Goal: Find contact information: Find contact information

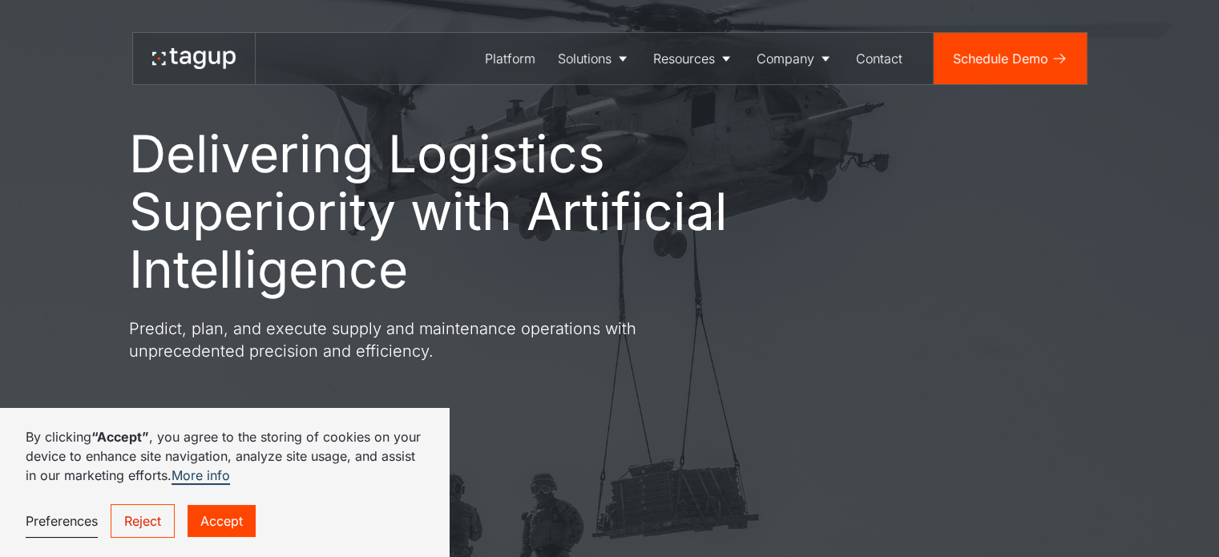
click at [230, 525] on link "Accept" at bounding box center [222, 521] width 68 height 32
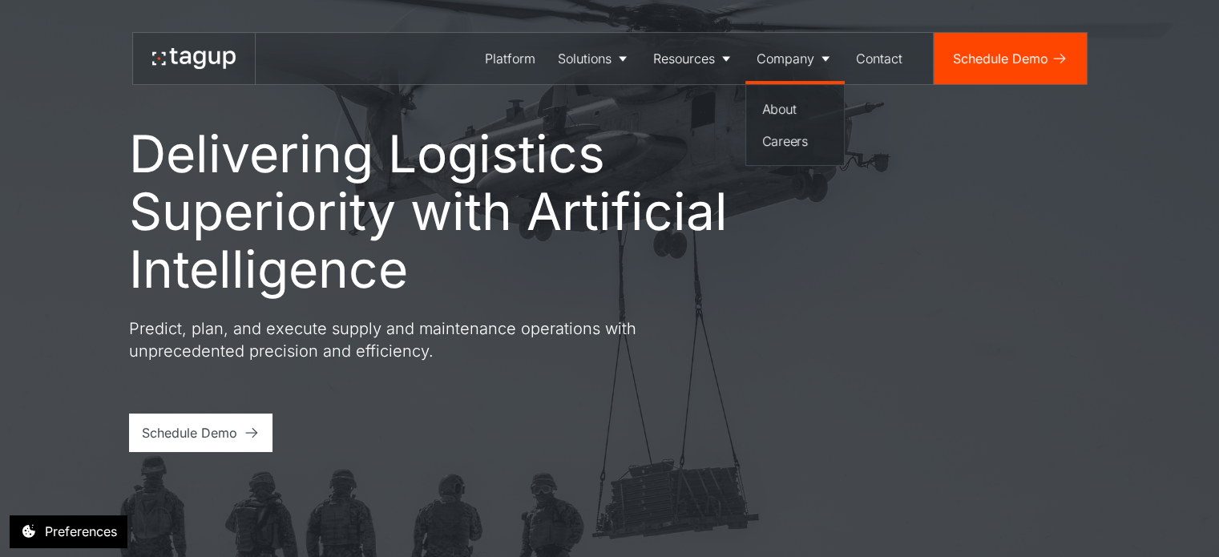
click at [821, 67] on link "Company" at bounding box center [794, 58] width 99 height 51
click at [901, 63] on div "Contact" at bounding box center [879, 58] width 46 height 19
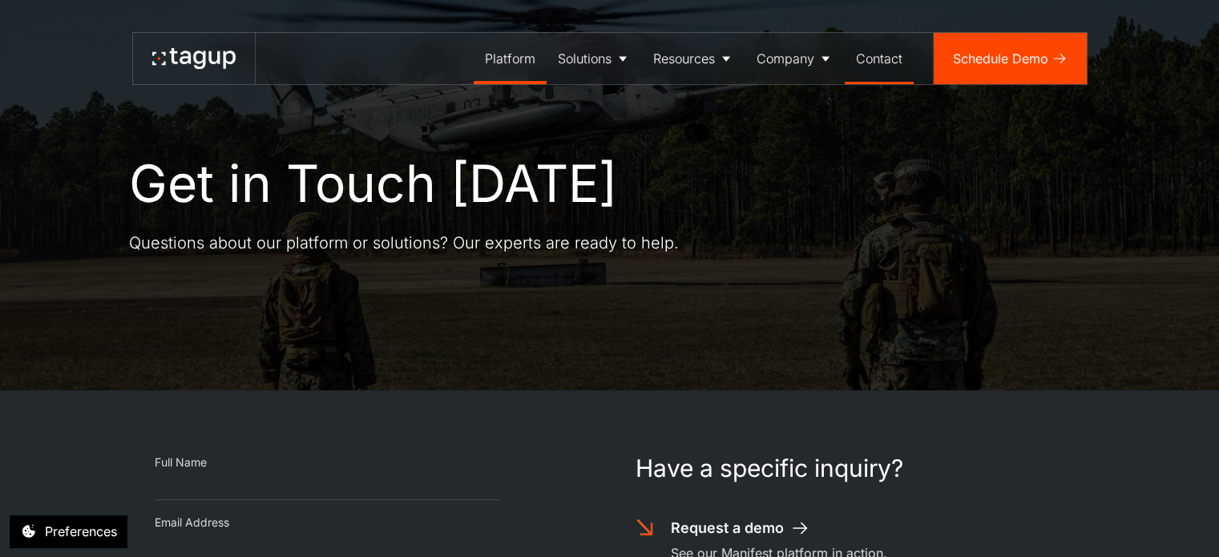
click at [538, 64] on link "Platform" at bounding box center [510, 58] width 73 height 51
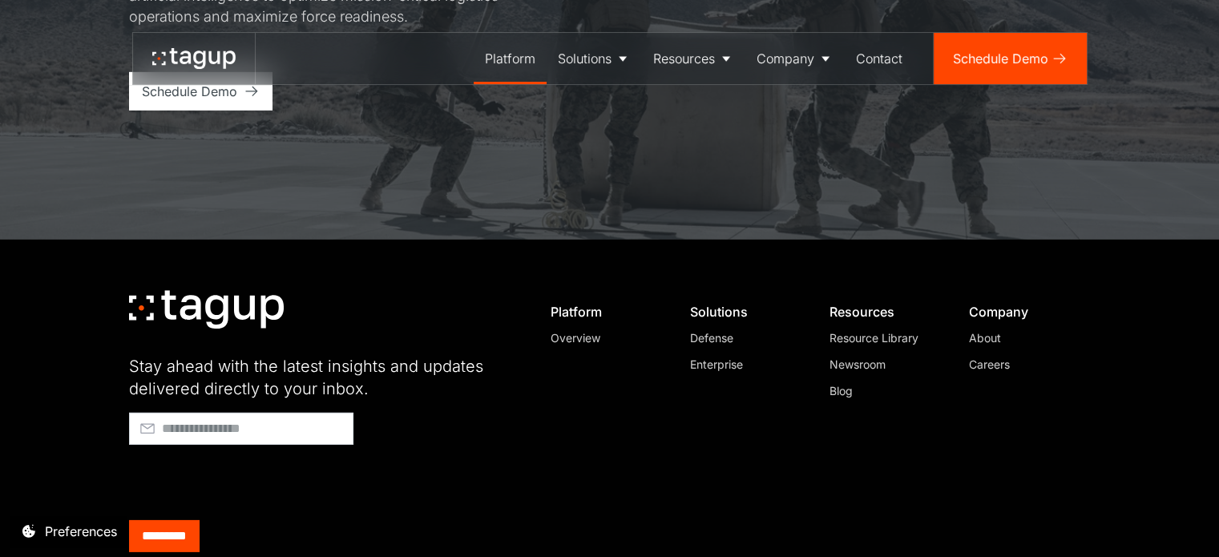
scroll to position [4942, 0]
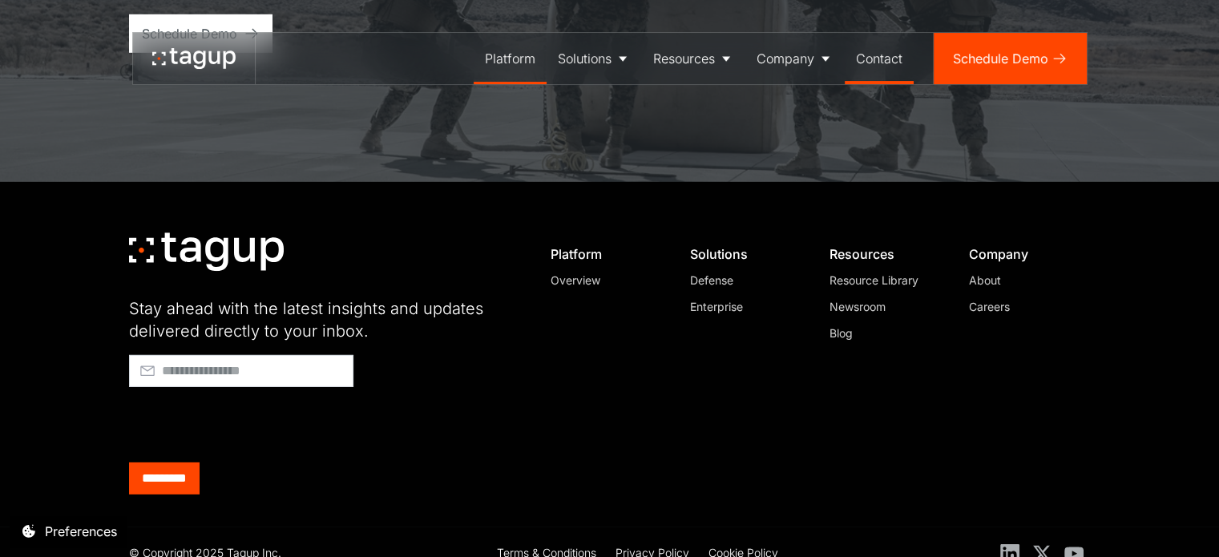
click at [872, 60] on div "Contact" at bounding box center [879, 58] width 46 height 19
